Goal: Task Accomplishment & Management: Use online tool/utility

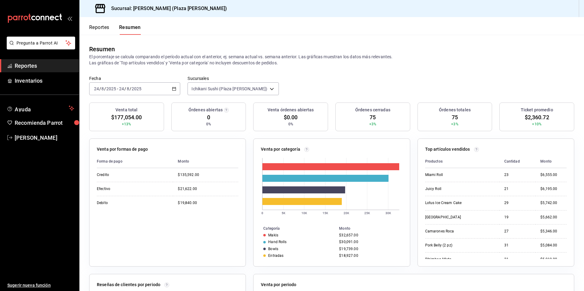
click at [56, 64] on span "Reportes" at bounding box center [45, 66] width 60 height 8
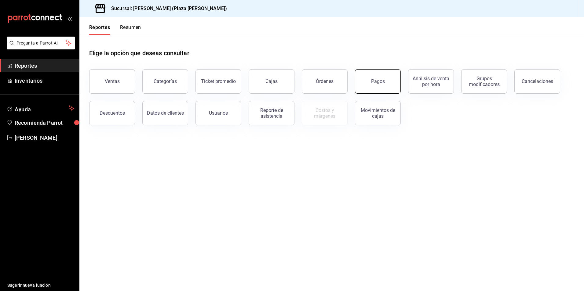
click at [366, 84] on button "Pagos" at bounding box center [378, 81] width 46 height 24
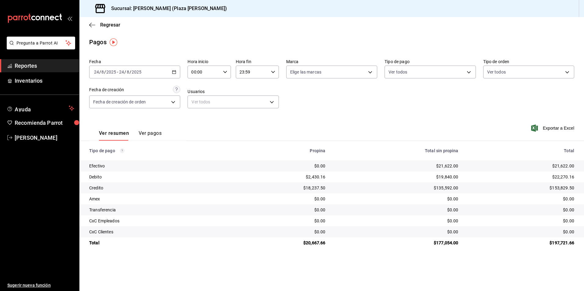
click at [50, 69] on span "Reportes" at bounding box center [45, 66] width 60 height 8
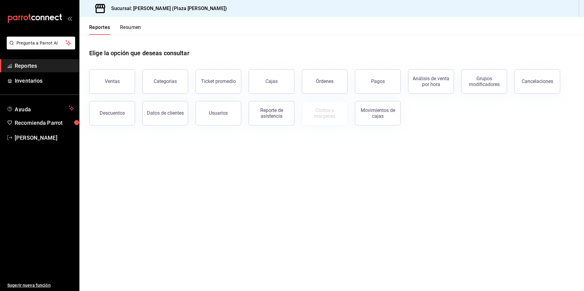
click at [140, 28] on button "Resumen" at bounding box center [130, 29] width 21 height 10
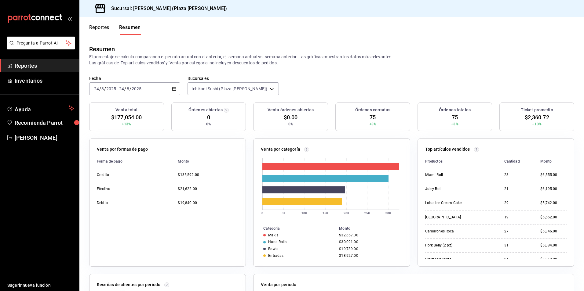
click at [32, 62] on span "Reportes" at bounding box center [45, 66] width 60 height 8
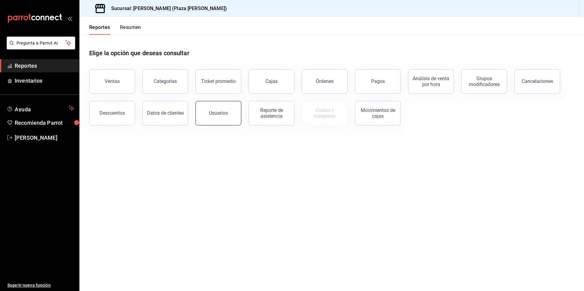
click at [235, 121] on button "Usuarios" at bounding box center [218, 113] width 46 height 24
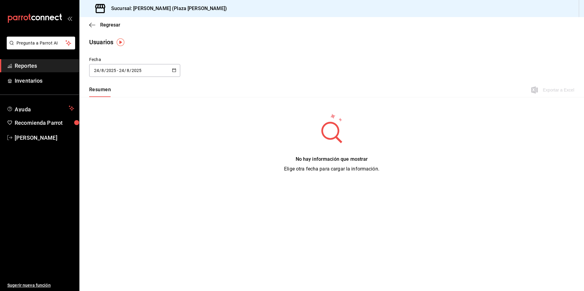
click at [155, 75] on div "2025-08-24 24 / 8 / 2025 - 2025-08-24 24 / 8 / 2025" at bounding box center [134, 70] width 91 height 13
click at [106, 160] on li "Rango de fechas" at bounding box center [118, 159] width 58 height 14
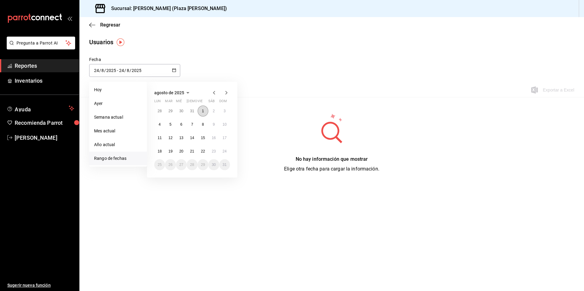
click at [205, 115] on button "1" at bounding box center [203, 111] width 11 height 11
click at [224, 151] on abbr "24" at bounding box center [225, 151] width 4 height 4
type input "2025-08-01"
type input "1"
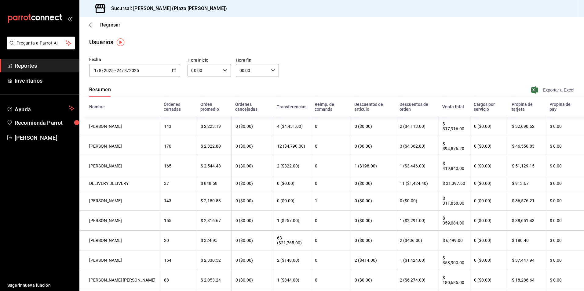
click at [548, 90] on span "Exportar a Excel" at bounding box center [553, 89] width 42 height 7
click at [259, 71] on input "00:00" at bounding box center [252, 70] width 33 height 12
click at [248, 117] on button "23" at bounding box center [245, 120] width 19 height 12
click at [323, 43] on div at bounding box center [292, 145] width 584 height 291
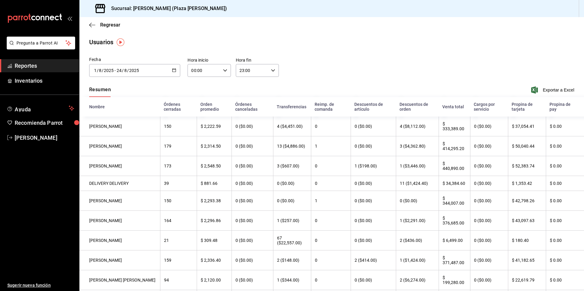
click at [260, 75] on input "23:00" at bounding box center [252, 70] width 33 height 12
click at [271, 101] on button "30" at bounding box center [266, 98] width 19 height 12
type input "23:30"
click at [378, 34] on div at bounding box center [292, 145] width 584 height 291
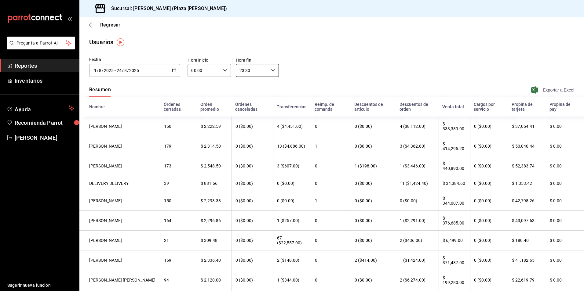
click at [543, 92] on span "Exportar a Excel" at bounding box center [553, 89] width 42 height 7
click at [23, 66] on span "Reportes" at bounding box center [45, 66] width 60 height 8
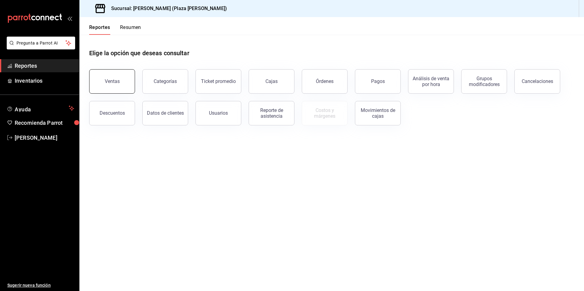
click at [112, 85] on button "Ventas" at bounding box center [112, 81] width 46 height 24
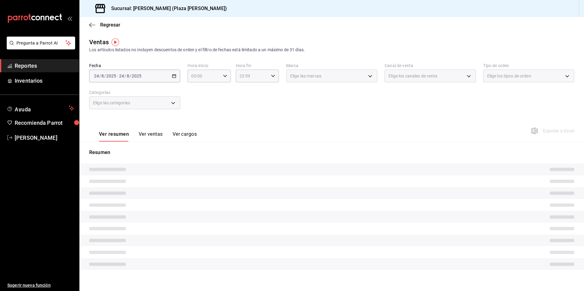
click at [153, 79] on div "2025-08-24 24 / 8 / 2025 - 2025-08-24 24 / 8 / 2025" at bounding box center [134, 76] width 91 height 13
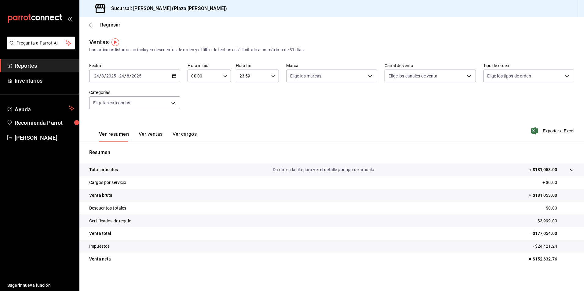
click at [153, 79] on div "2025-08-24 24 / 8 / 2025 - 2025-08-24 24 / 8 / 2025" at bounding box center [134, 76] width 91 height 13
click at [131, 147] on span "Rango de fechas" at bounding box center [117, 149] width 47 height 6
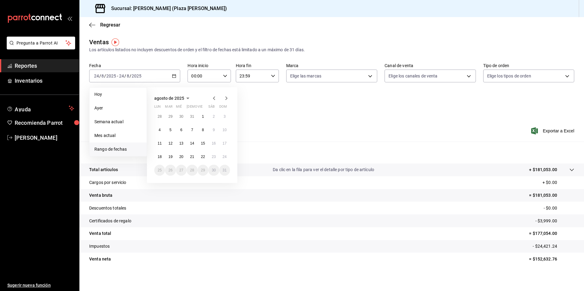
click at [159, 154] on button "18" at bounding box center [159, 157] width 11 height 11
click at [223, 159] on abbr "24" at bounding box center [225, 157] width 4 height 4
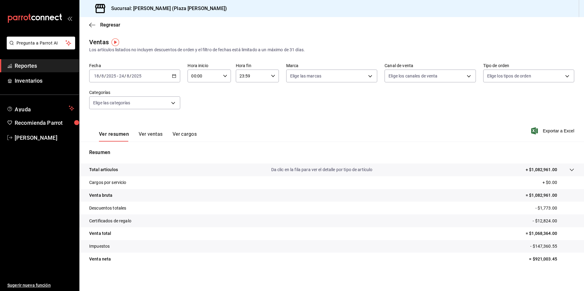
click at [155, 133] on button "Ver ventas" at bounding box center [151, 136] width 24 height 10
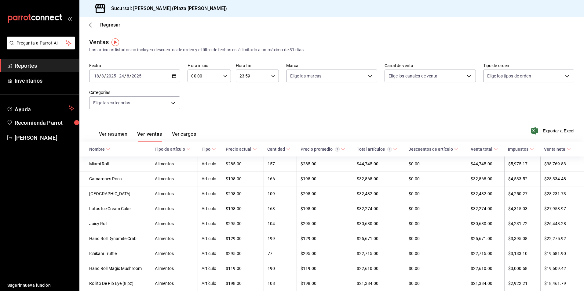
click at [559, 130] on span "Exportar a Excel" at bounding box center [553, 130] width 42 height 7
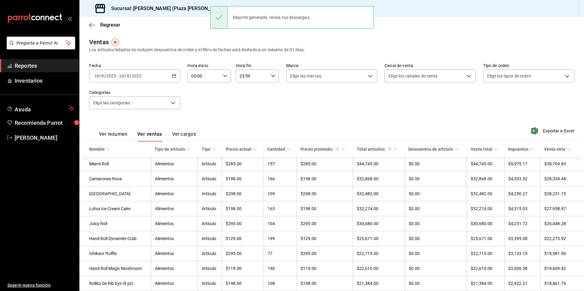
click at [51, 62] on span "Reportes" at bounding box center [45, 66] width 60 height 8
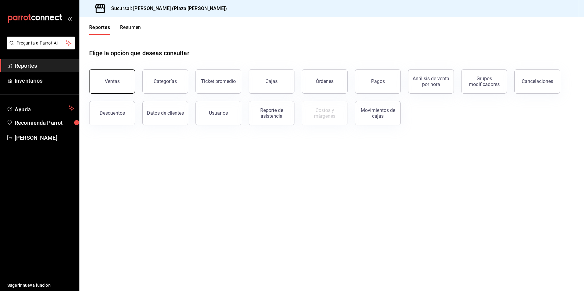
click at [132, 75] on button "Ventas" at bounding box center [112, 81] width 46 height 24
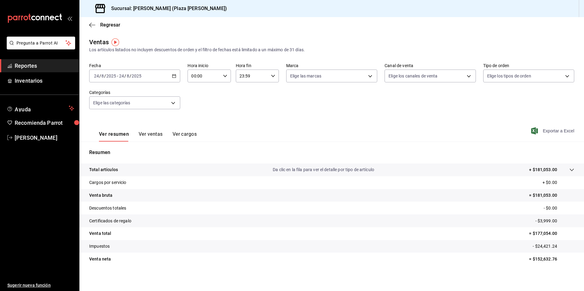
click at [543, 130] on span "Exportar a Excel" at bounding box center [553, 130] width 42 height 7
click at [141, 136] on button "Ver ventas" at bounding box center [151, 136] width 24 height 10
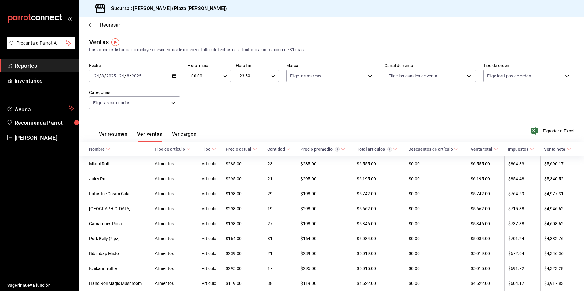
click at [185, 150] on div "Tipo de artículo" at bounding box center [170, 149] width 31 height 5
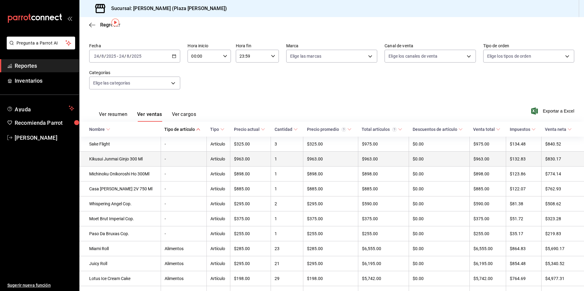
scroll to position [31, 0]
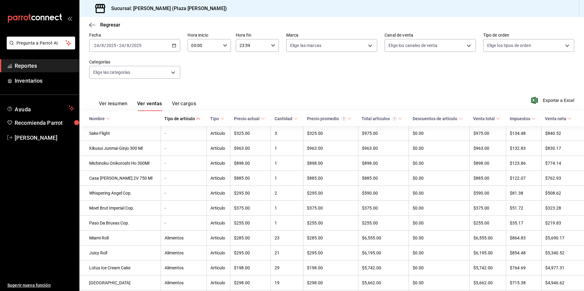
click at [185, 121] on div "Tipo de artículo" at bounding box center [179, 118] width 31 height 5
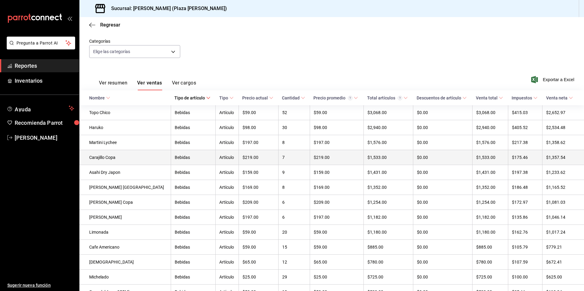
scroll to position [61, 0]
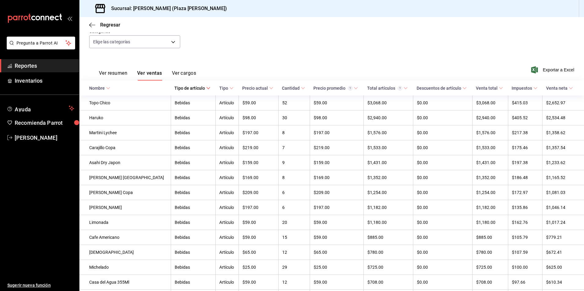
click at [107, 92] on th "Nombre" at bounding box center [124, 88] width 91 height 15
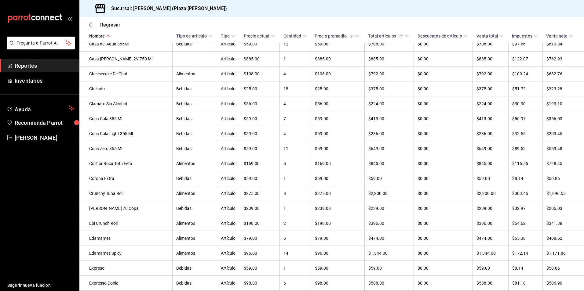
scroll to position [367, 0]
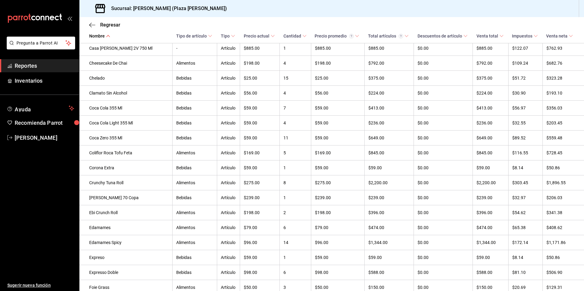
click at [46, 65] on span "Reportes" at bounding box center [45, 66] width 60 height 8
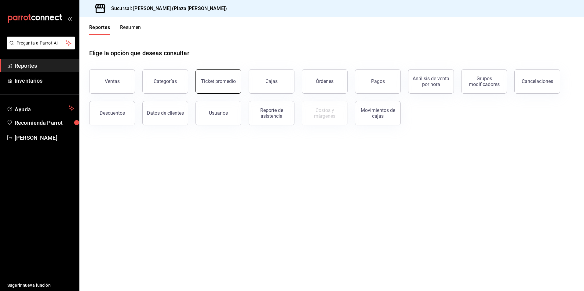
click at [223, 80] on div "Ticket promedio" at bounding box center [218, 82] width 35 height 6
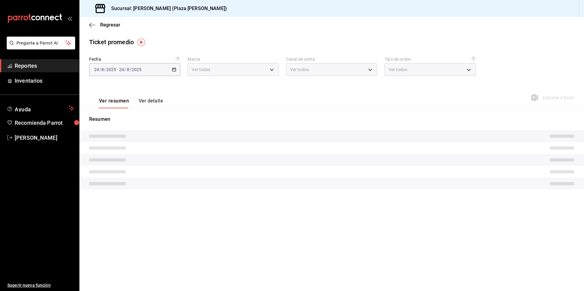
type input "abc0a998-24f3-49b9-87eb-b6f27766d4d5"
type input "PARROT,UBER_EATS,RAPPI,DIDI_FOOD,ONLINE"
type input "c62a6c8a-5deb-4e34-9cb3-511eee532814,EXTERNAL"
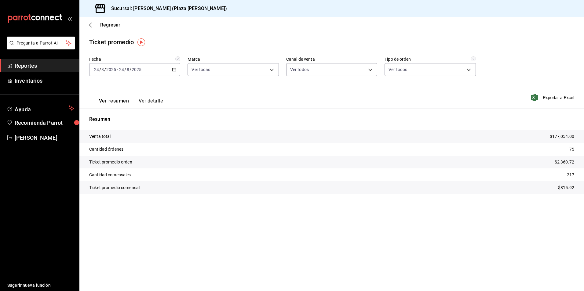
click at [153, 103] on button "Ver detalle" at bounding box center [151, 103] width 24 height 10
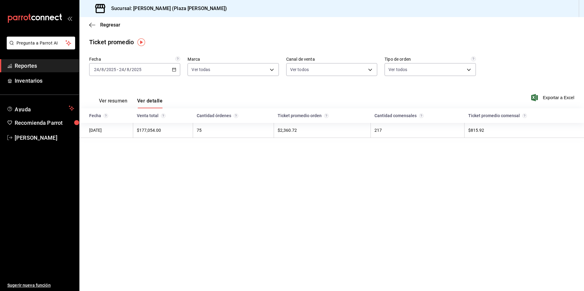
click at [114, 100] on button "Ver resumen" at bounding box center [113, 103] width 28 height 10
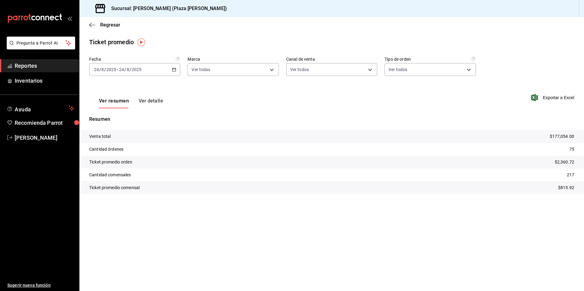
click at [25, 68] on span "Reportes" at bounding box center [45, 66] width 60 height 8
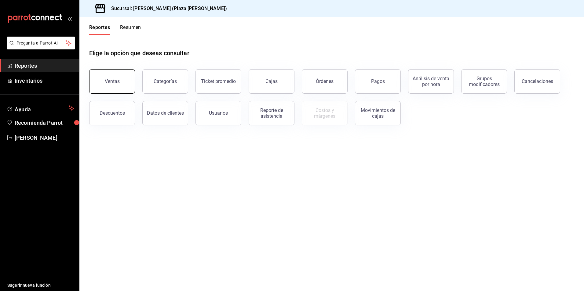
click at [106, 86] on button "Ventas" at bounding box center [112, 81] width 46 height 24
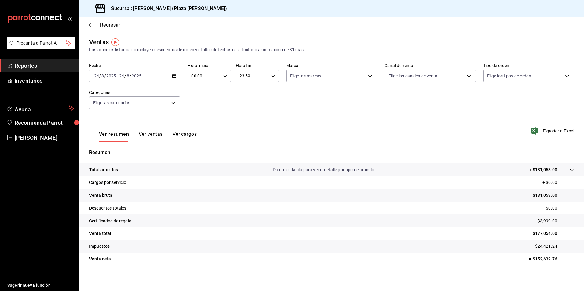
click at [150, 133] on button "Ver ventas" at bounding box center [151, 136] width 24 height 10
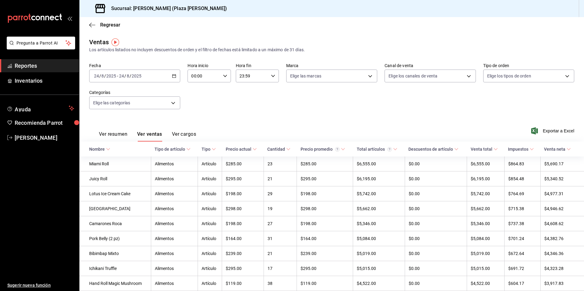
click at [109, 149] on icon at bounding box center [108, 149] width 4 height 4
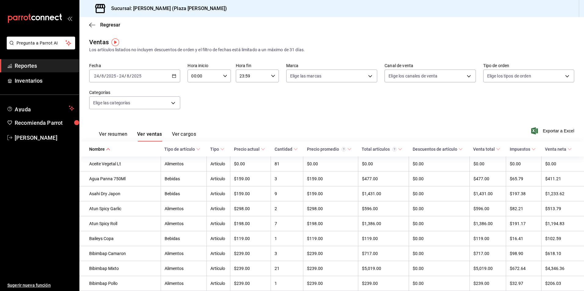
click at [108, 150] on icon at bounding box center [108, 149] width 4 height 4
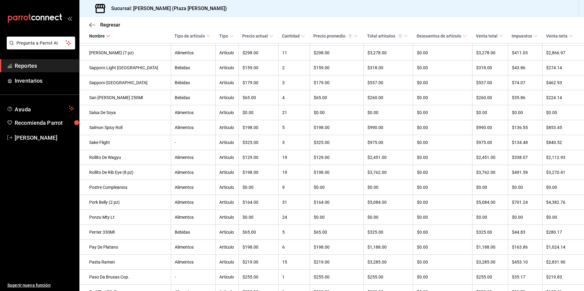
scroll to position [497, 0]
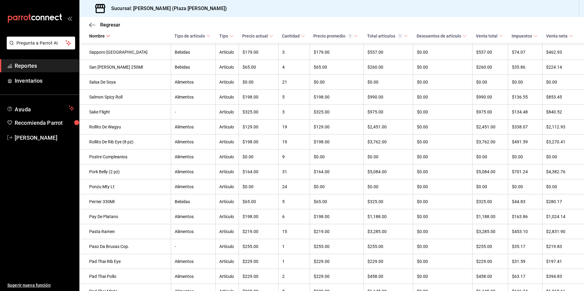
click at [61, 60] on link "Reportes" at bounding box center [39, 65] width 79 height 13
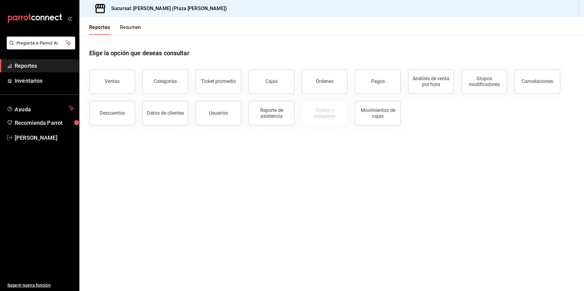
click at [113, 116] on button "Descuentos" at bounding box center [112, 113] width 46 height 24
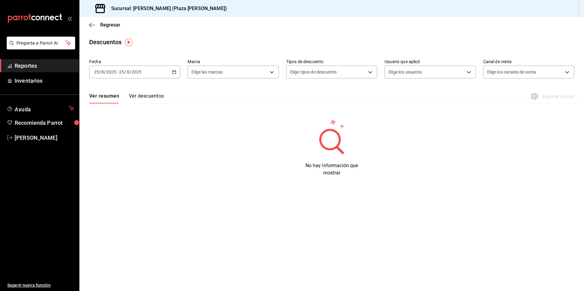
click at [148, 75] on div "2025-08-25 25 / 8 / 2025 - 2025-08-25 25 / 8 / 2025" at bounding box center [134, 72] width 91 height 13
click at [122, 104] on span "Ayer" at bounding box center [117, 104] width 47 height 6
click at [147, 73] on div "2025-08-23 23 / 8 / 2025 - 2025-08-23 23 / 8 / 2025" at bounding box center [134, 72] width 91 height 13
click at [115, 92] on span "Hoy" at bounding box center [117, 90] width 47 height 6
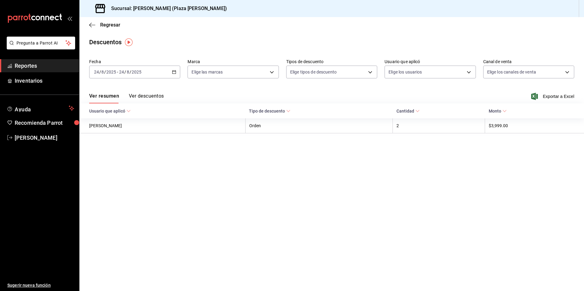
click at [152, 93] on div "Ver resumen Ver descuentos Exportar a Excel" at bounding box center [331, 95] width 505 height 18
click at [152, 94] on button "Ver descuentos" at bounding box center [146, 98] width 35 height 10
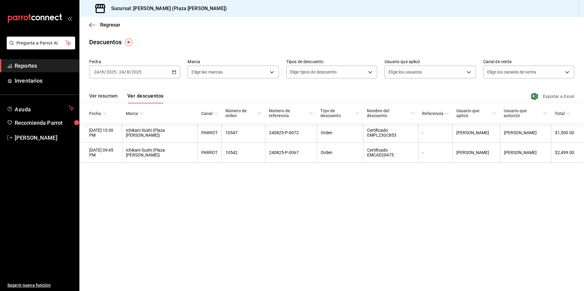
click at [562, 95] on span "Exportar a Excel" at bounding box center [553, 96] width 42 height 7
